Goal: Information Seeking & Learning: Understand process/instructions

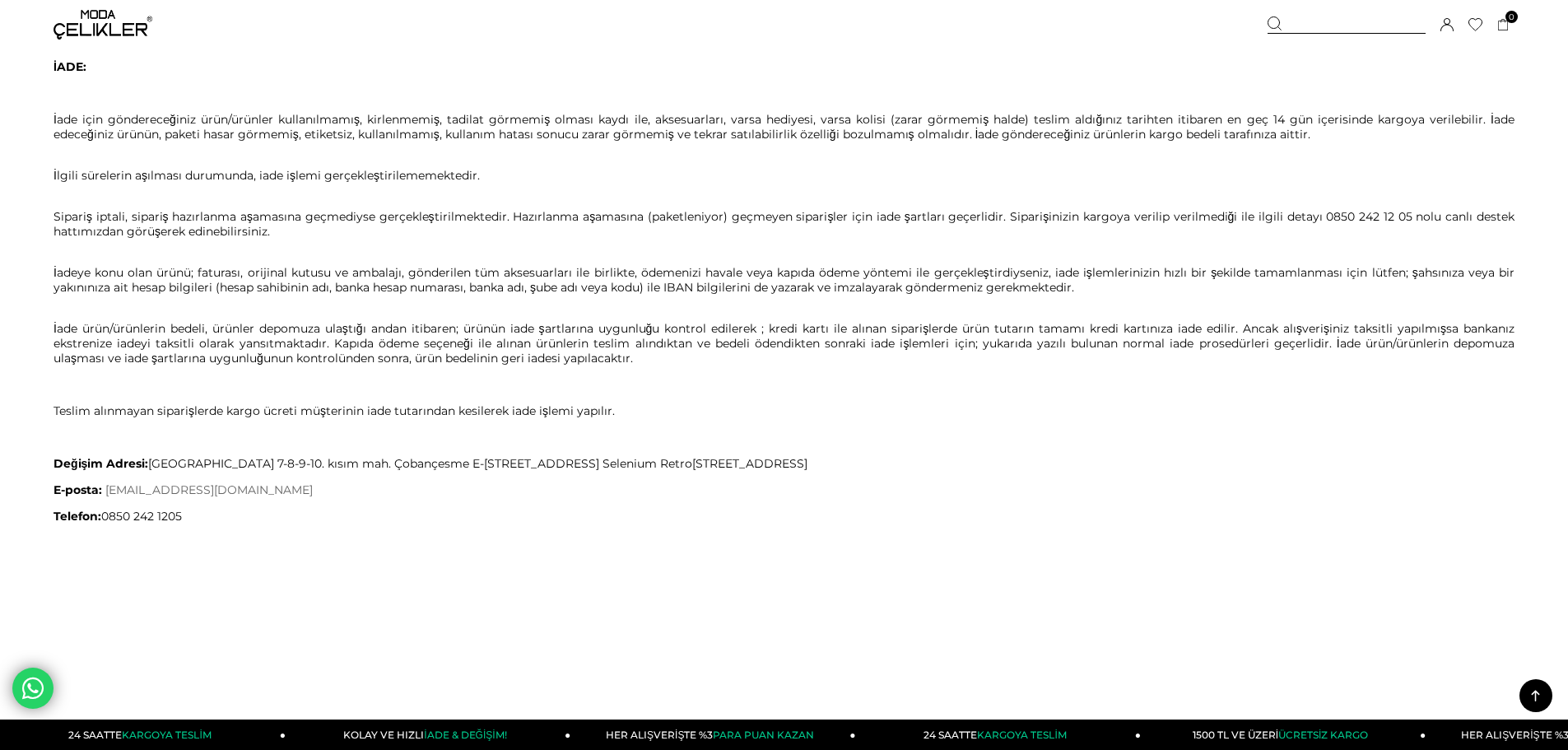
scroll to position [824, 0]
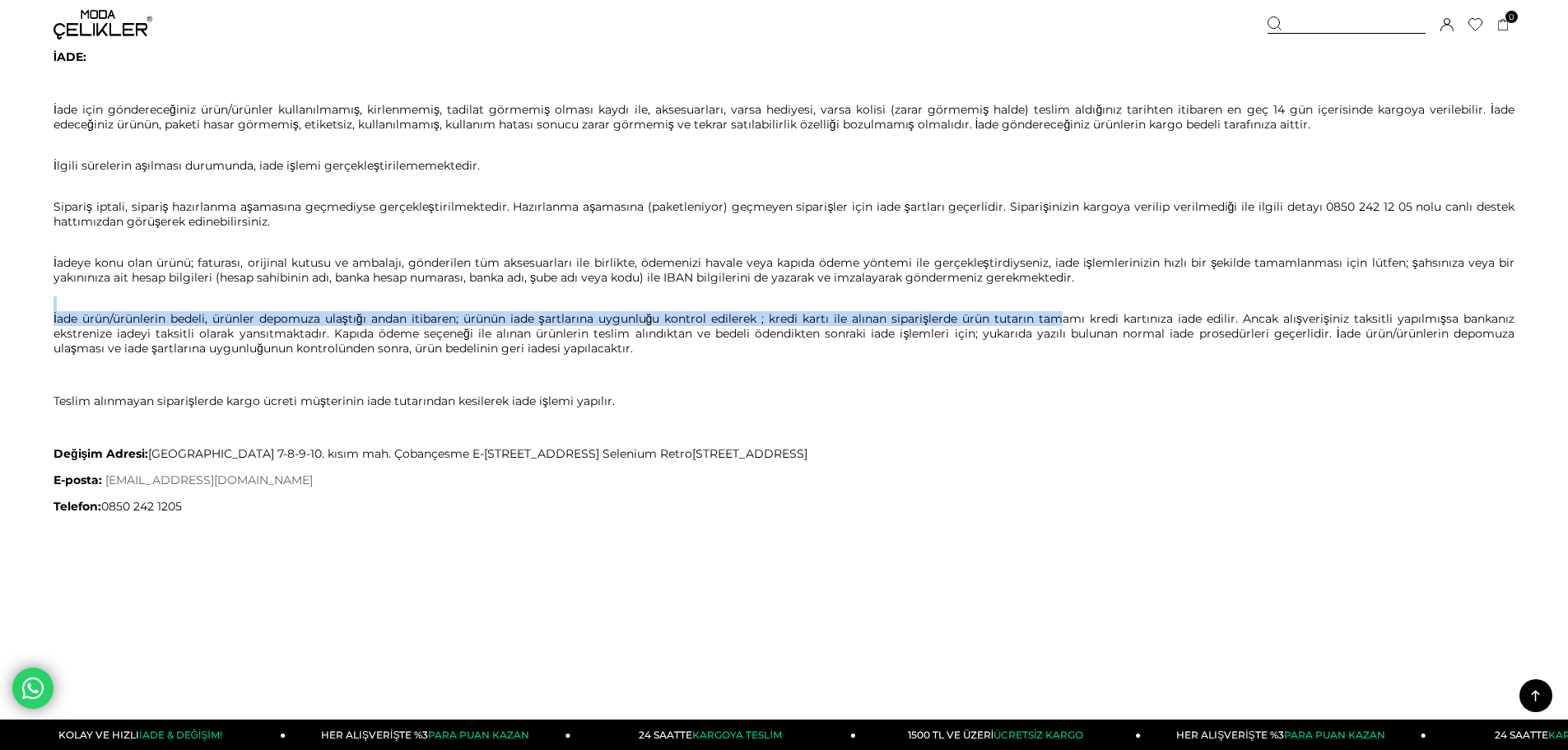
drag, startPoint x: 642, startPoint y: 291, endPoint x: 1059, endPoint y: 311, distance: 417.5
click at [1059, 311] on span "Değişim yapmak için yeni sipariş oluşturmayınız veya telefon ile firmamıza ulaş…" at bounding box center [784, 62] width 1461 height 902
drag, startPoint x: 1086, startPoint y: 279, endPoint x: 42, endPoint y: 246, distance: 1044.5
click at [140, 280] on p "İadeye konu olan ürünü; faturası, orijinal kutusu ve ambalajı, gönderilen tüm a…" at bounding box center [784, 262] width 1461 height 44
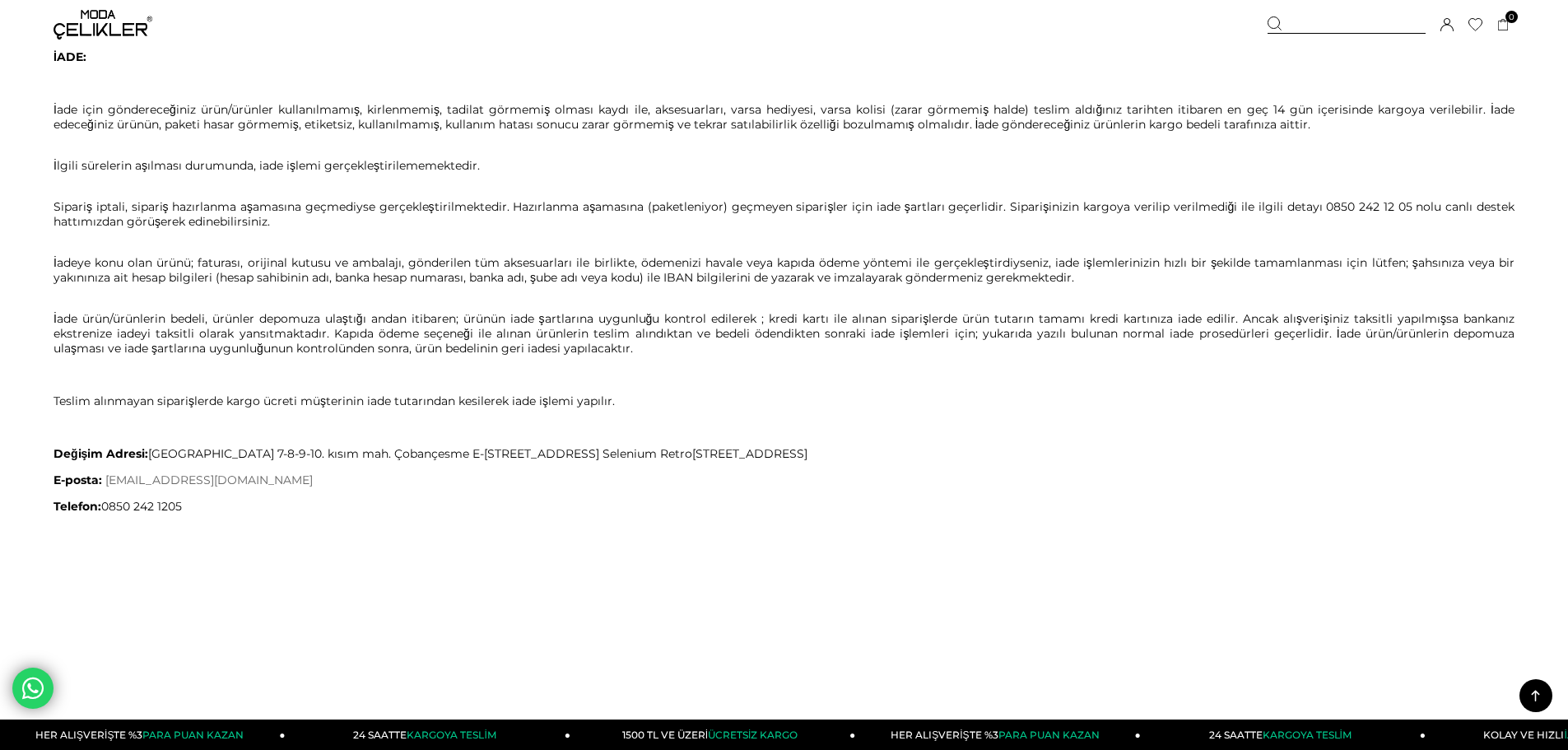
drag, startPoint x: 1057, startPoint y: 268, endPoint x: 1292, endPoint y: 276, distance: 235.1
click at [1292, 276] on p "İadeye konu olan ürünü; faturası, orijinal kutusu ve ambalajı, gönderilen tüm a…" at bounding box center [784, 262] width 1461 height 44
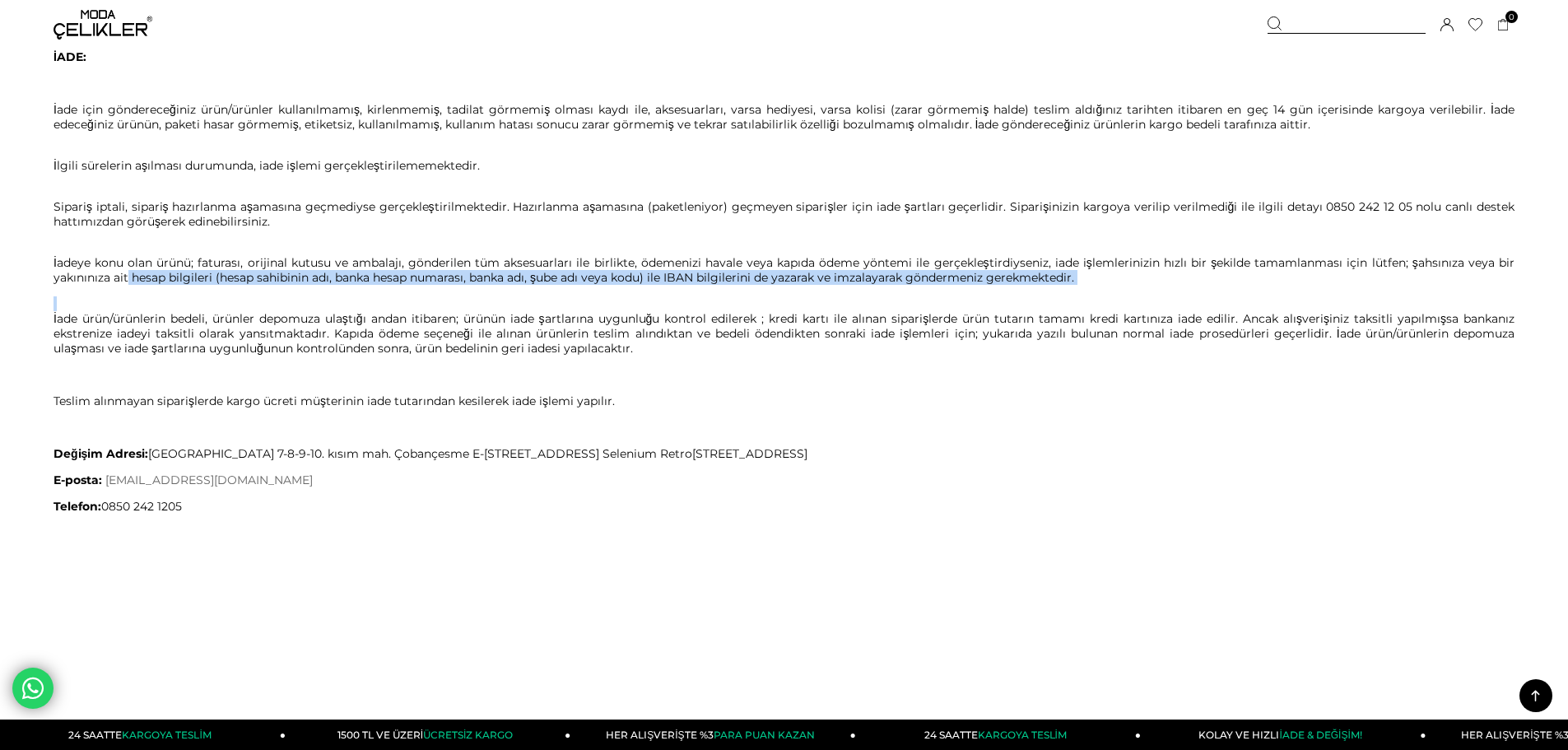
drag, startPoint x: 123, startPoint y: 277, endPoint x: 859, endPoint y: 310, distance: 736.7
click at [859, 310] on span "Değişim yapmak için yeni sipariş oluşturmayınız veya telefon ile firmamıza ulaş…" at bounding box center [784, 62] width 1461 height 902
